Goal: Transaction & Acquisition: Purchase product/service

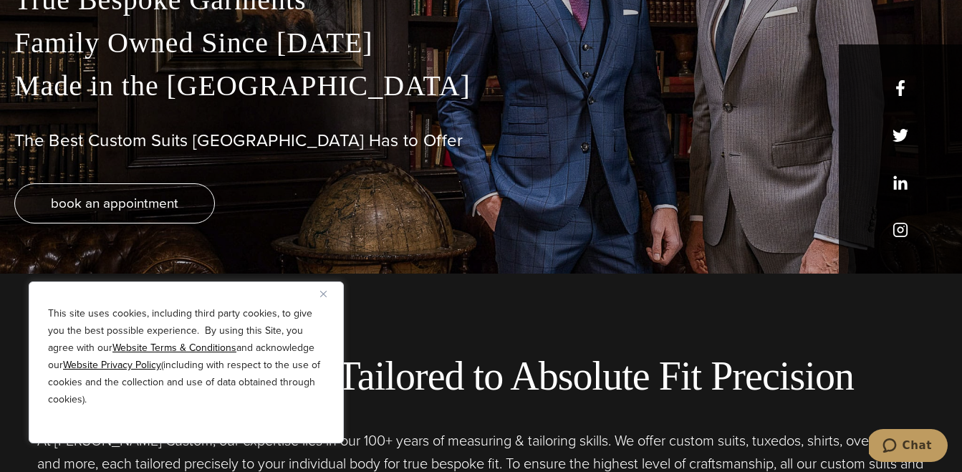
scroll to position [72, 0]
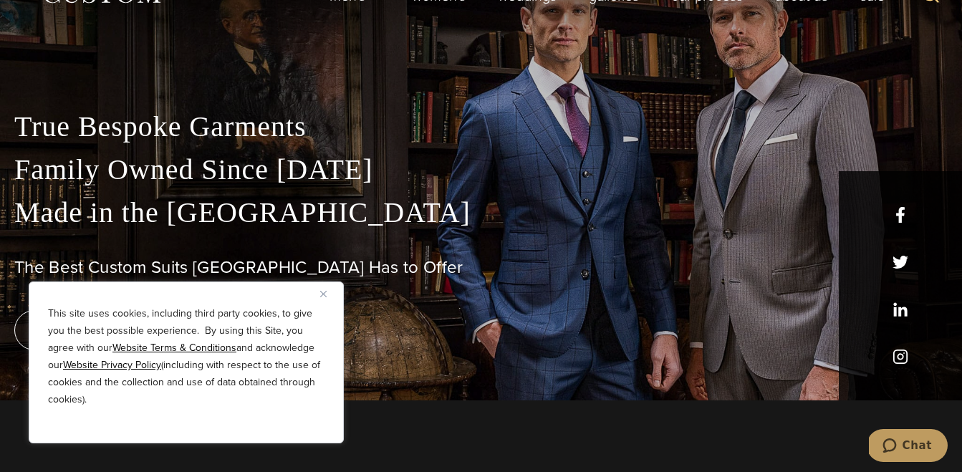
click at [326, 294] on button "Close" at bounding box center [328, 293] width 17 height 17
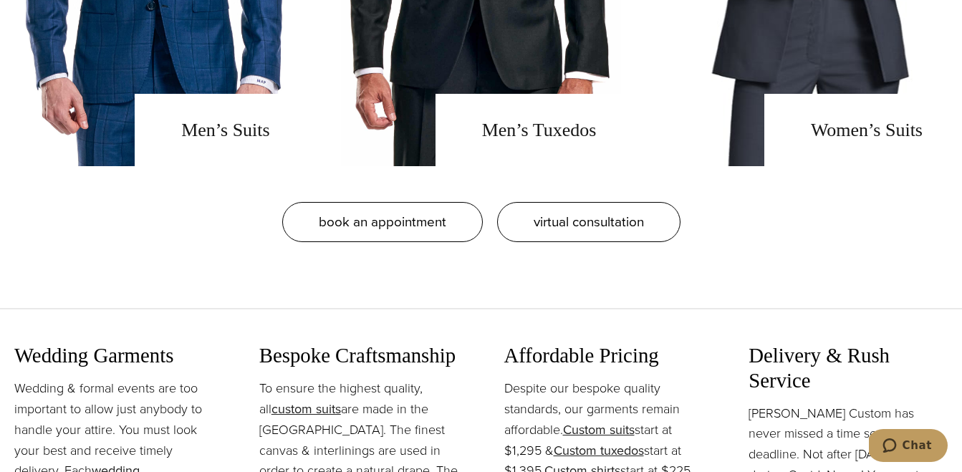
scroll to position [1313, 0]
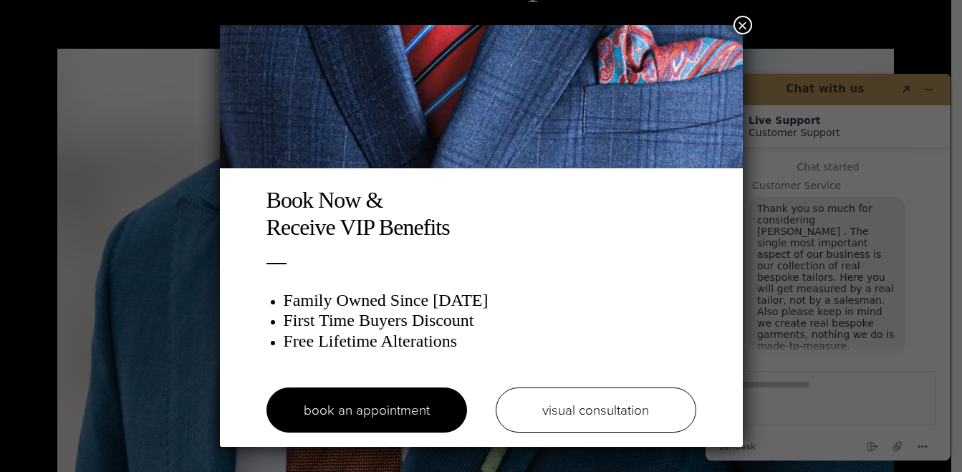
click at [742, 26] on button "×" at bounding box center [743, 25] width 19 height 19
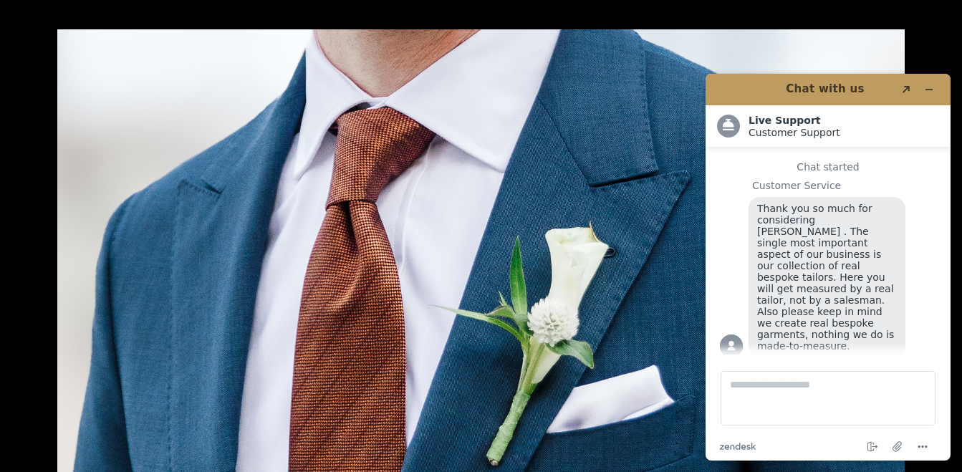
scroll to position [1875, 0]
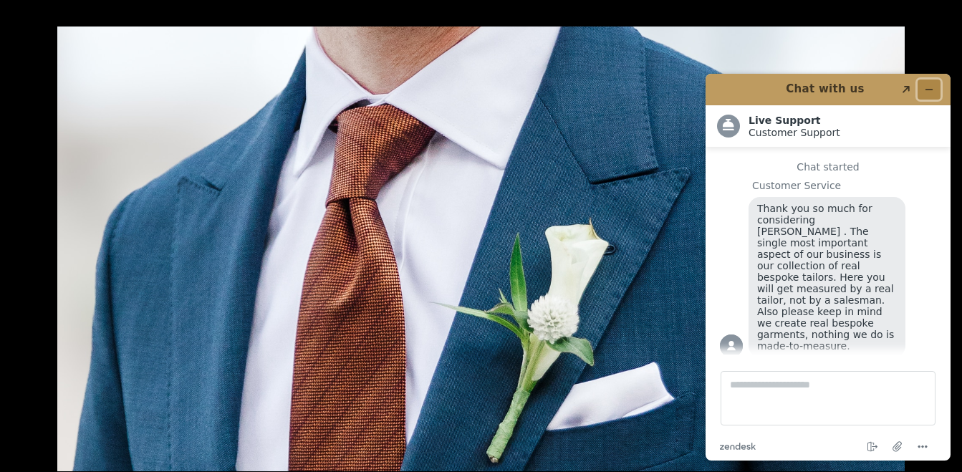
click at [932, 87] on icon "Minimize widget" at bounding box center [929, 90] width 10 height 10
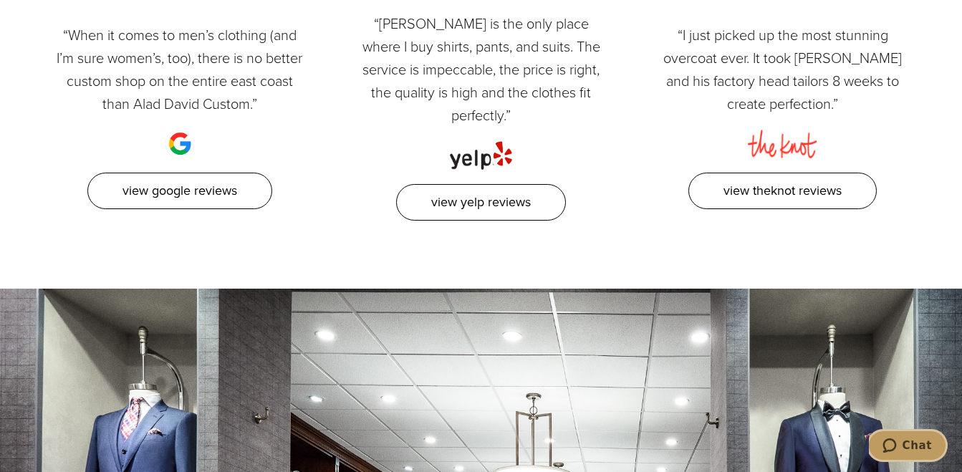
scroll to position [0, 0]
